Goal: Navigation & Orientation: Understand site structure

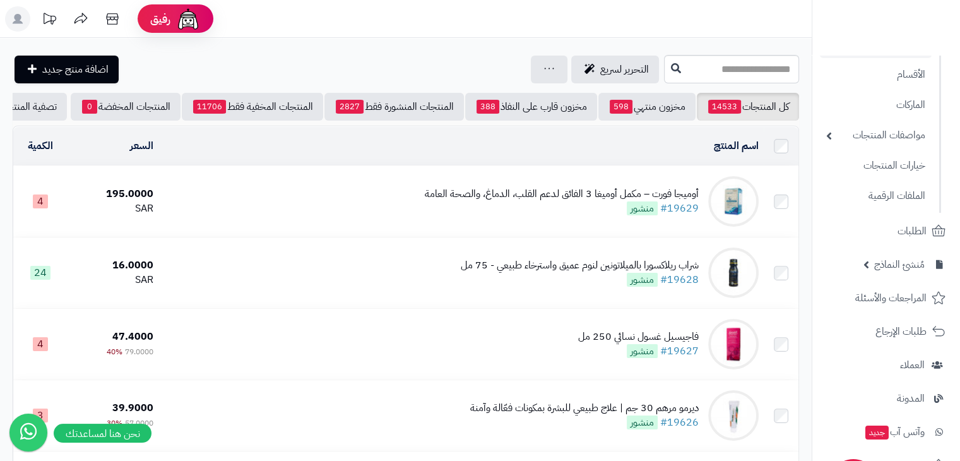
scroll to position [253, 0]
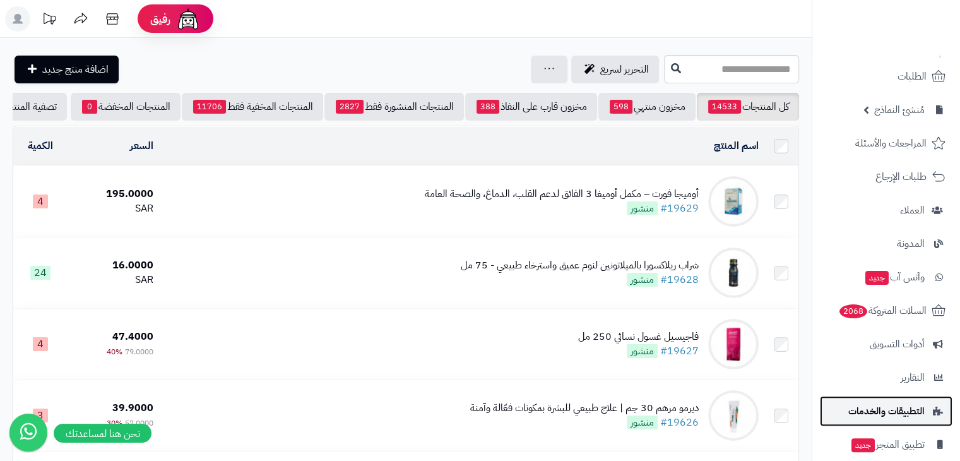
click at [900, 411] on span "التطبيقات والخدمات" at bounding box center [887, 411] width 76 height 18
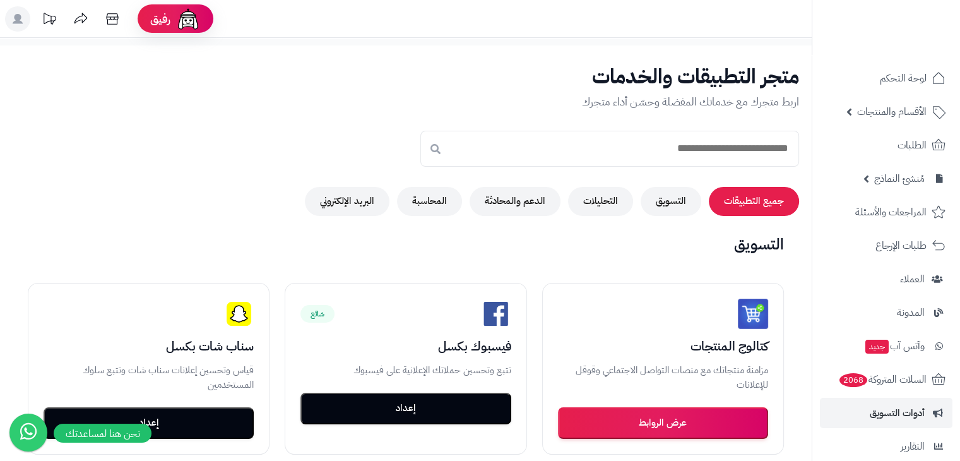
scroll to position [150, 0]
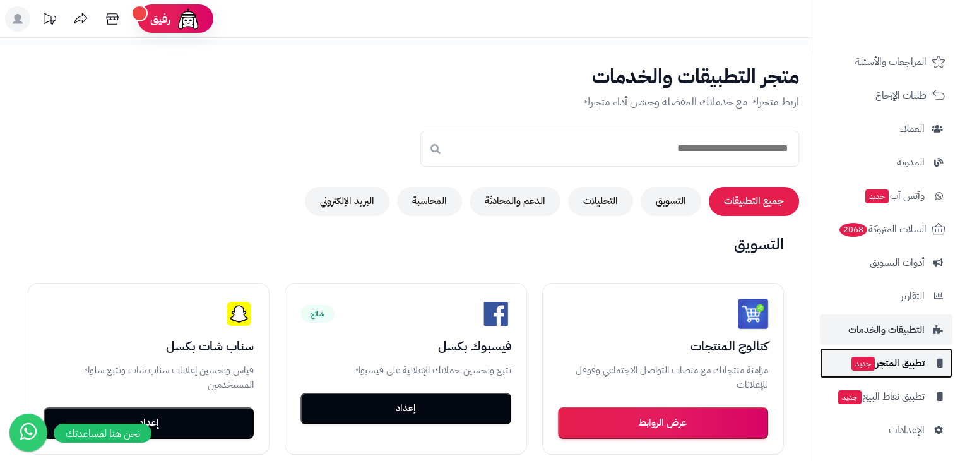
click at [901, 366] on span "تطبيق المتجر جديد" at bounding box center [888, 363] width 75 height 18
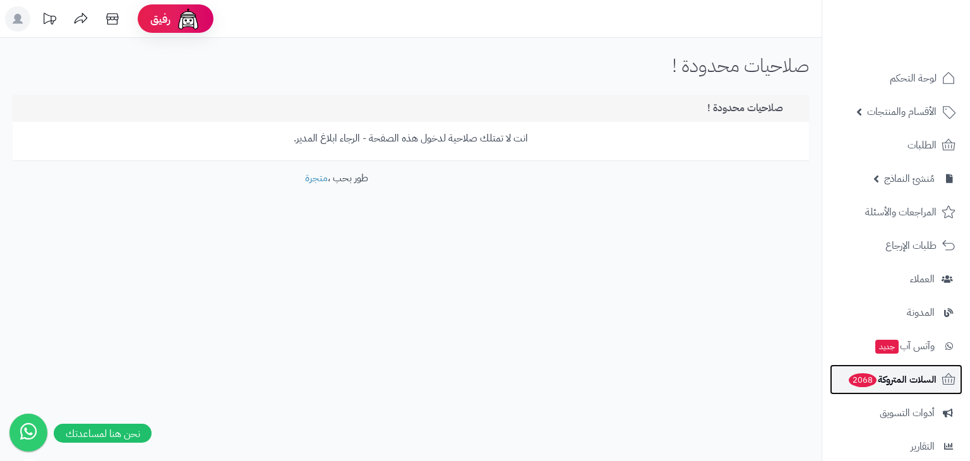
click at [911, 383] on span "السلات المتروكة 2068" at bounding box center [891, 380] width 89 height 18
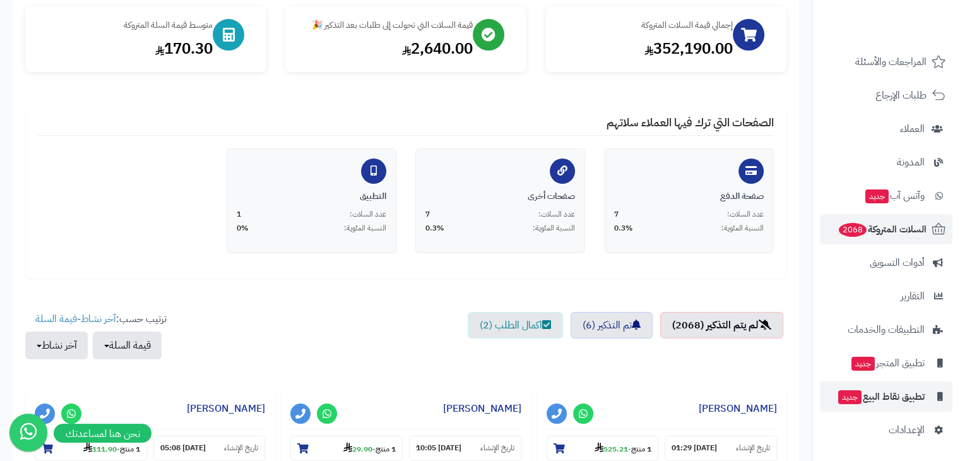
scroll to position [253, 0]
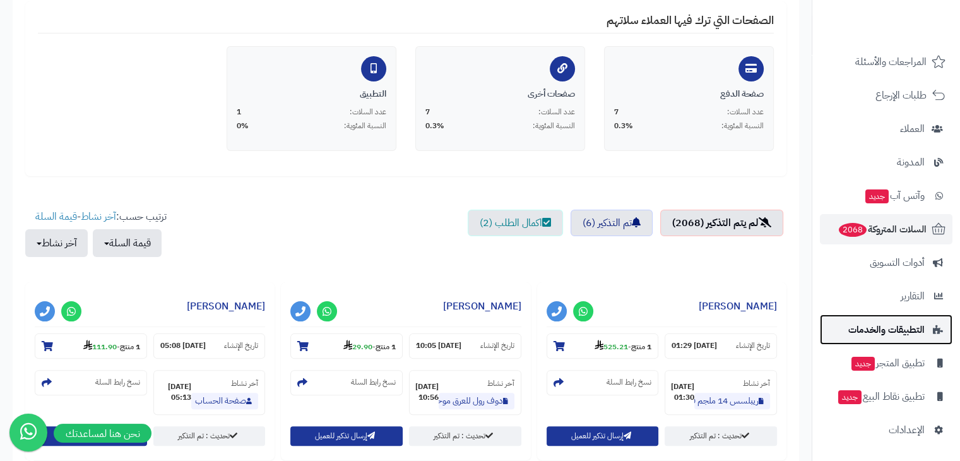
click at [914, 335] on span "التطبيقات والخدمات" at bounding box center [887, 330] width 76 height 18
